Goal: Navigation & Orientation: Go to known website

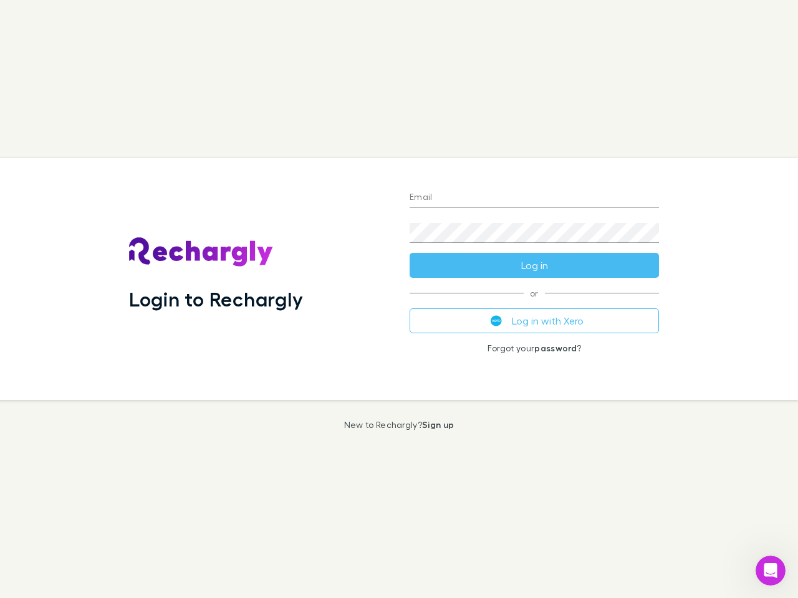
click at [399, 299] on div "Login to Rechargly" at bounding box center [259, 279] width 280 height 242
click at [534, 198] on input "Email" at bounding box center [533, 198] width 249 height 20
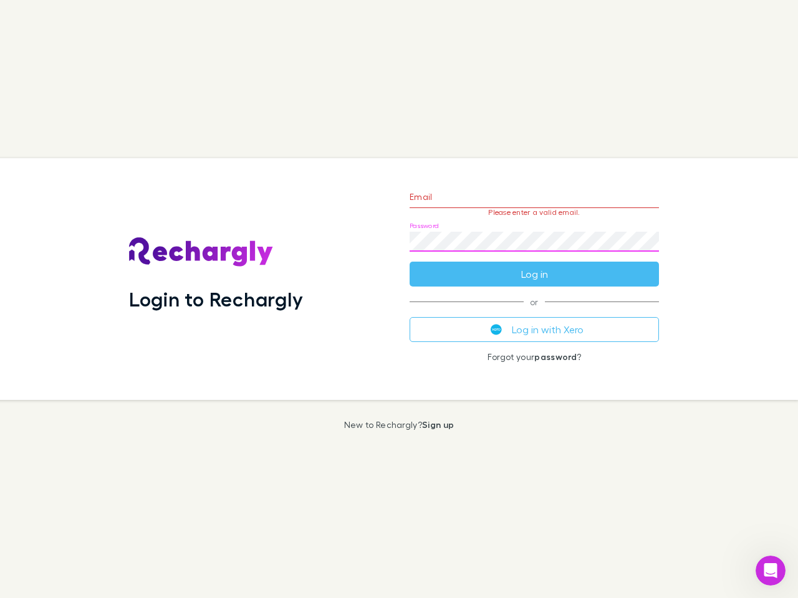
click at [534, 265] on form "Email Please enter a valid email. Password Log in" at bounding box center [533, 232] width 249 height 108
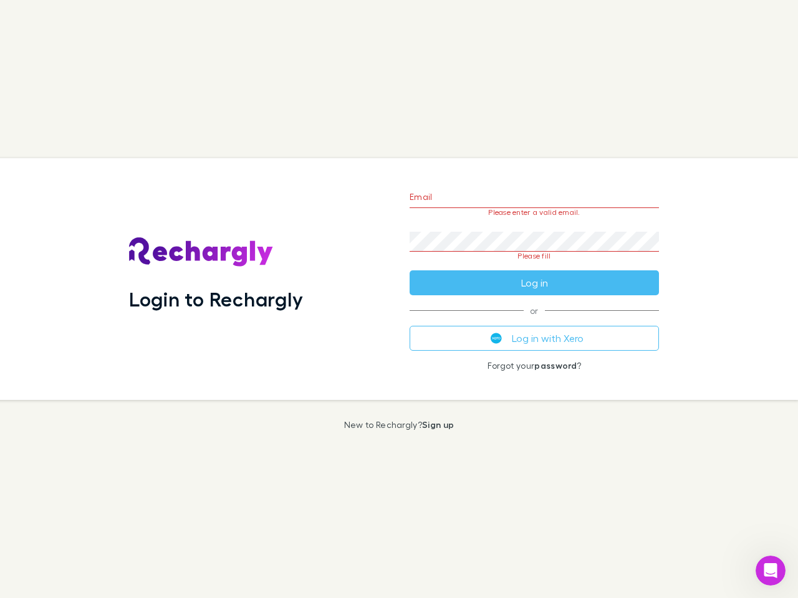
click at [534, 321] on div "Email Please enter a valid email. Password Please fill Log in or Log in with Xe…" at bounding box center [533, 279] width 269 height 242
click at [770, 571] on icon "Open Intercom Messenger" at bounding box center [770, 571] width 21 height 21
